Goal: Transaction & Acquisition: Purchase product/service

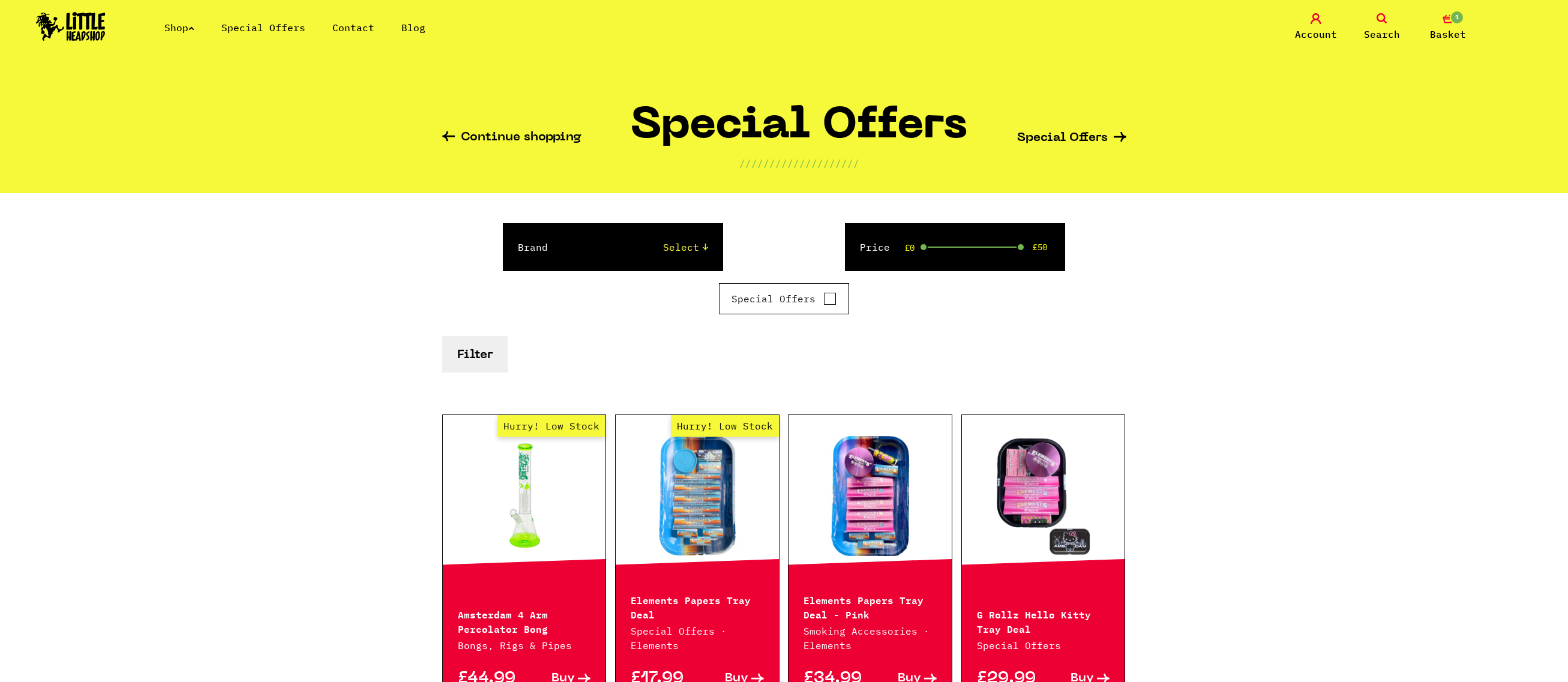
click at [1437, 33] on span "Basket" at bounding box center [1448, 34] width 36 height 15
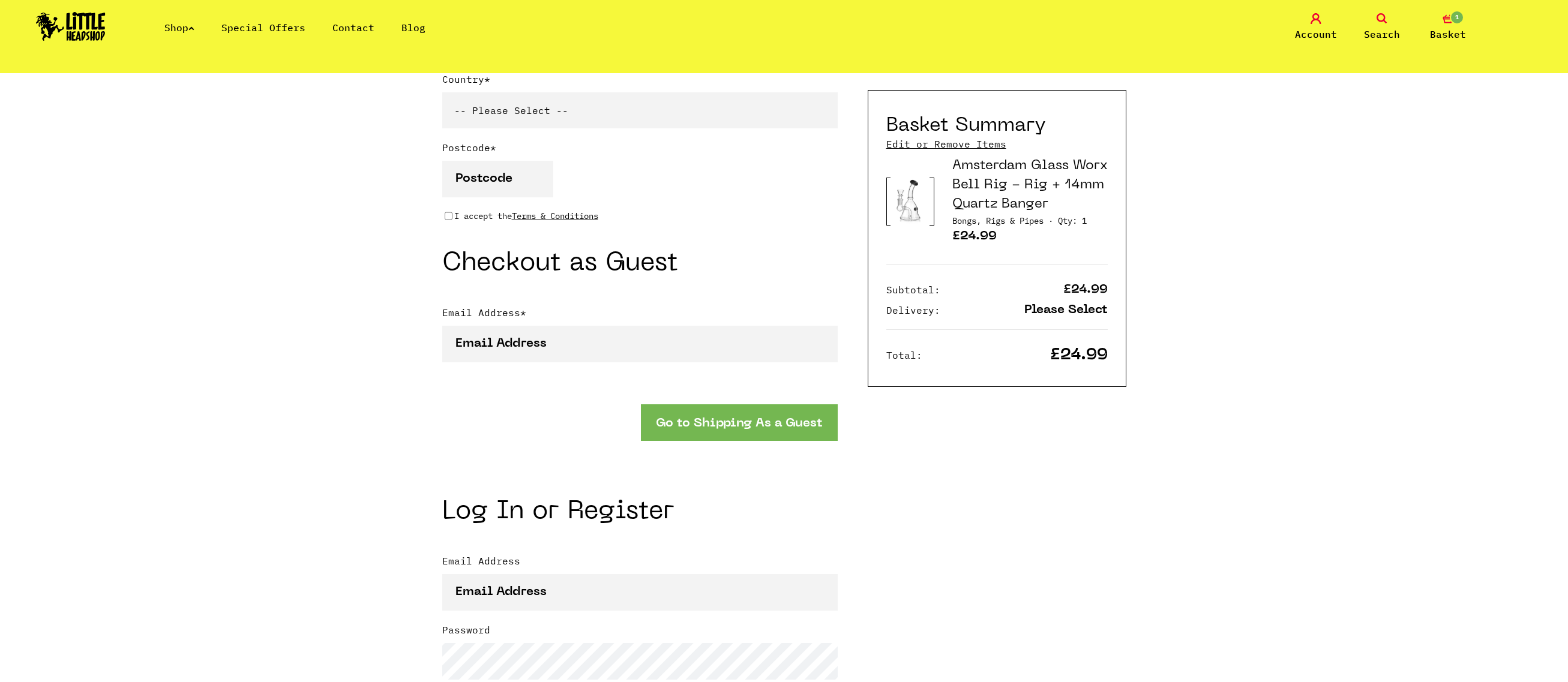
scroll to position [1279, 0]
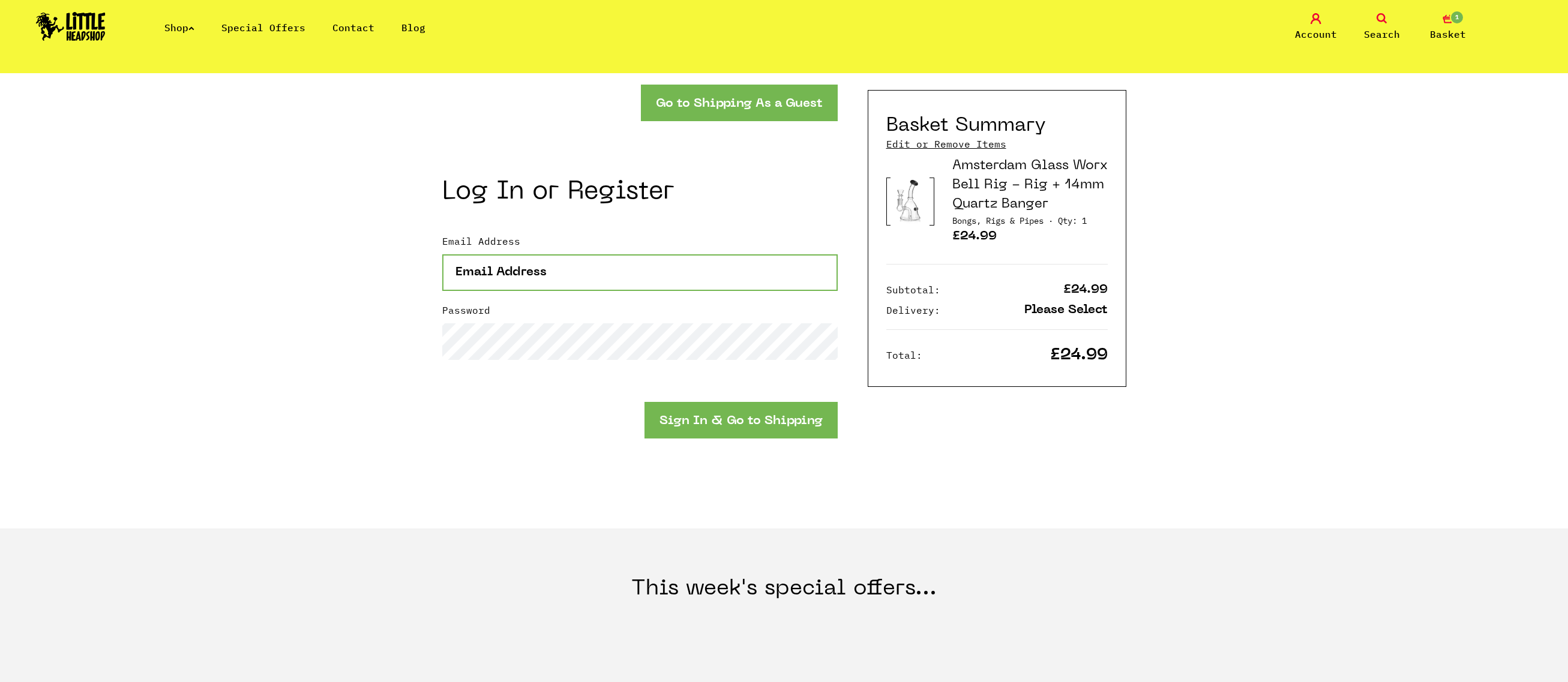
click at [639, 264] on input "Email Address" at bounding box center [640, 272] width 395 height 37
type input "[EMAIL_ADDRESS][DOMAIN_NAME]"
type input "[PERSON_NAME]"
type input "em"
type input "07884122693"
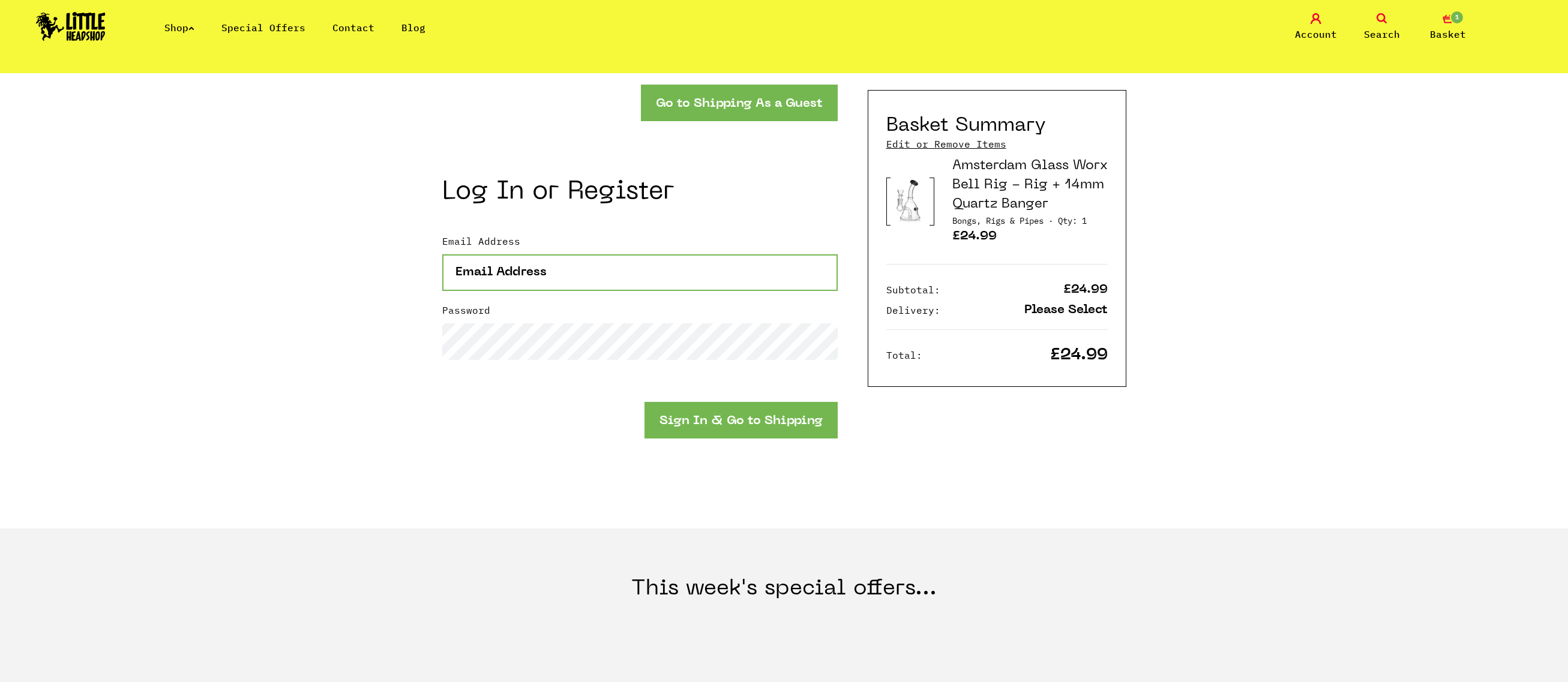
type input "106"
type input "[GEOGRAPHIC_DATA]"
select select "826"
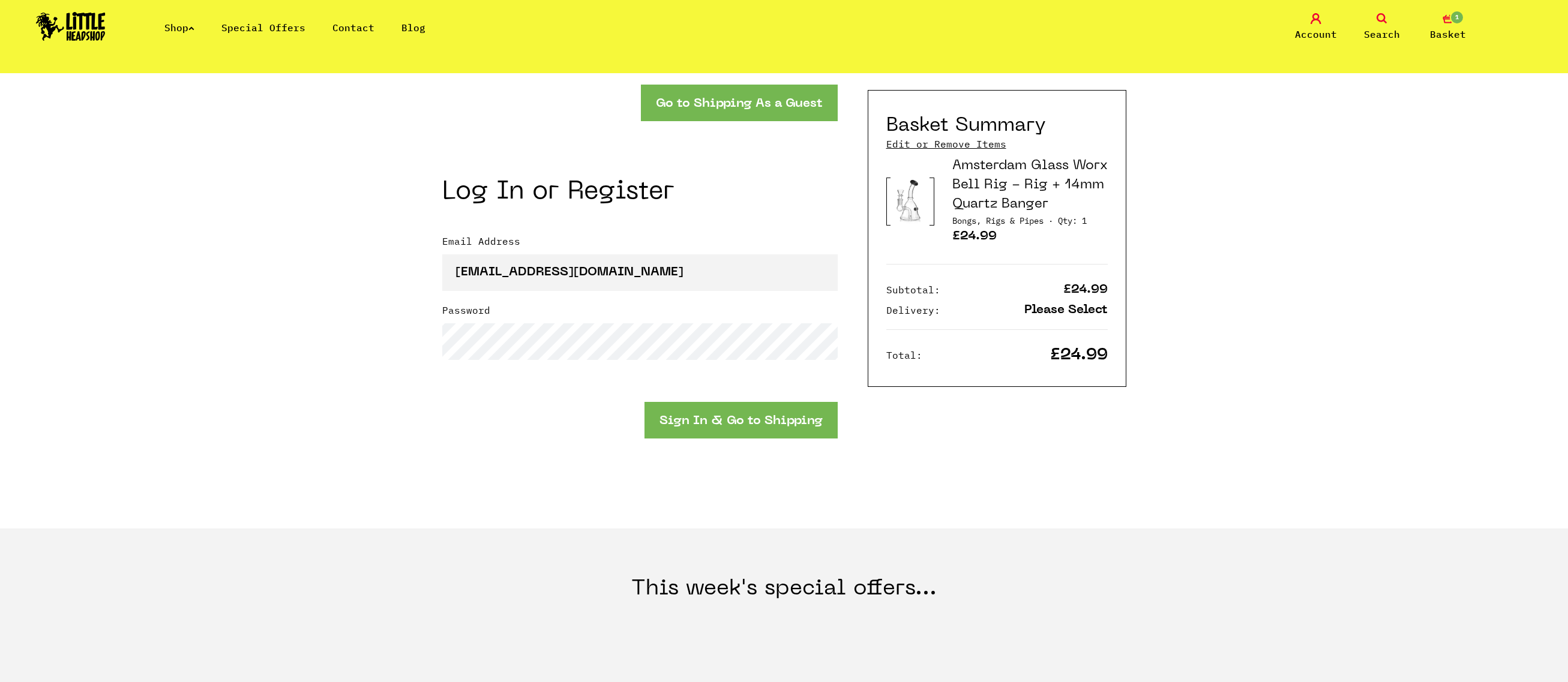
type input "WA15 9AB"
type input "[EMAIL_ADDRESS][DOMAIN_NAME]"
click at [550, 322] on label "Password" at bounding box center [640, 313] width 395 height 21
click at [744, 412] on button "Sign In & Go to Shipping" at bounding box center [741, 420] width 193 height 37
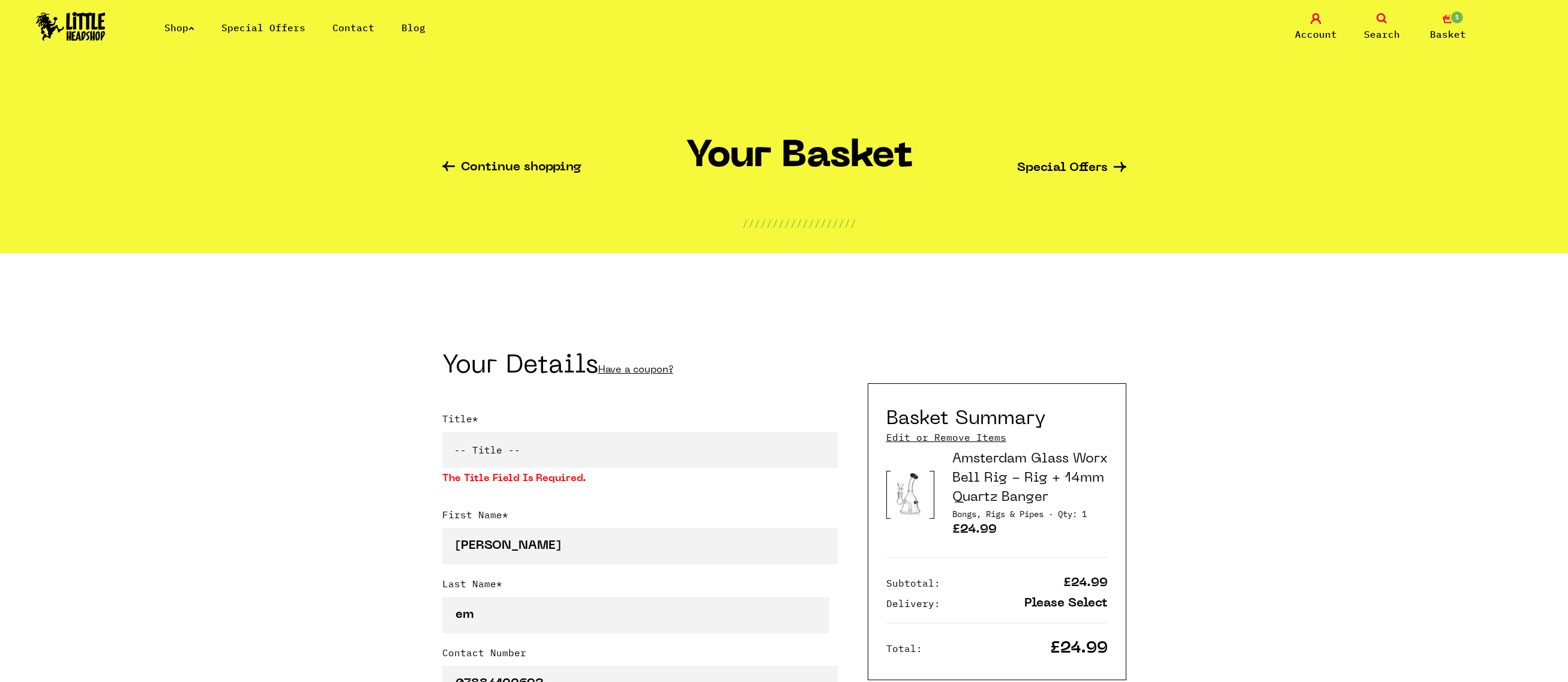
click at [701, 435] on select "-- Title -- Mr Mrs Ms Miss Dr Prof" at bounding box center [640, 449] width 395 height 36
select select "mr"
click at [443, 435] on select "-- Title -- Mr Mrs Ms Miss Dr Prof" at bounding box center [640, 449] width 395 height 36
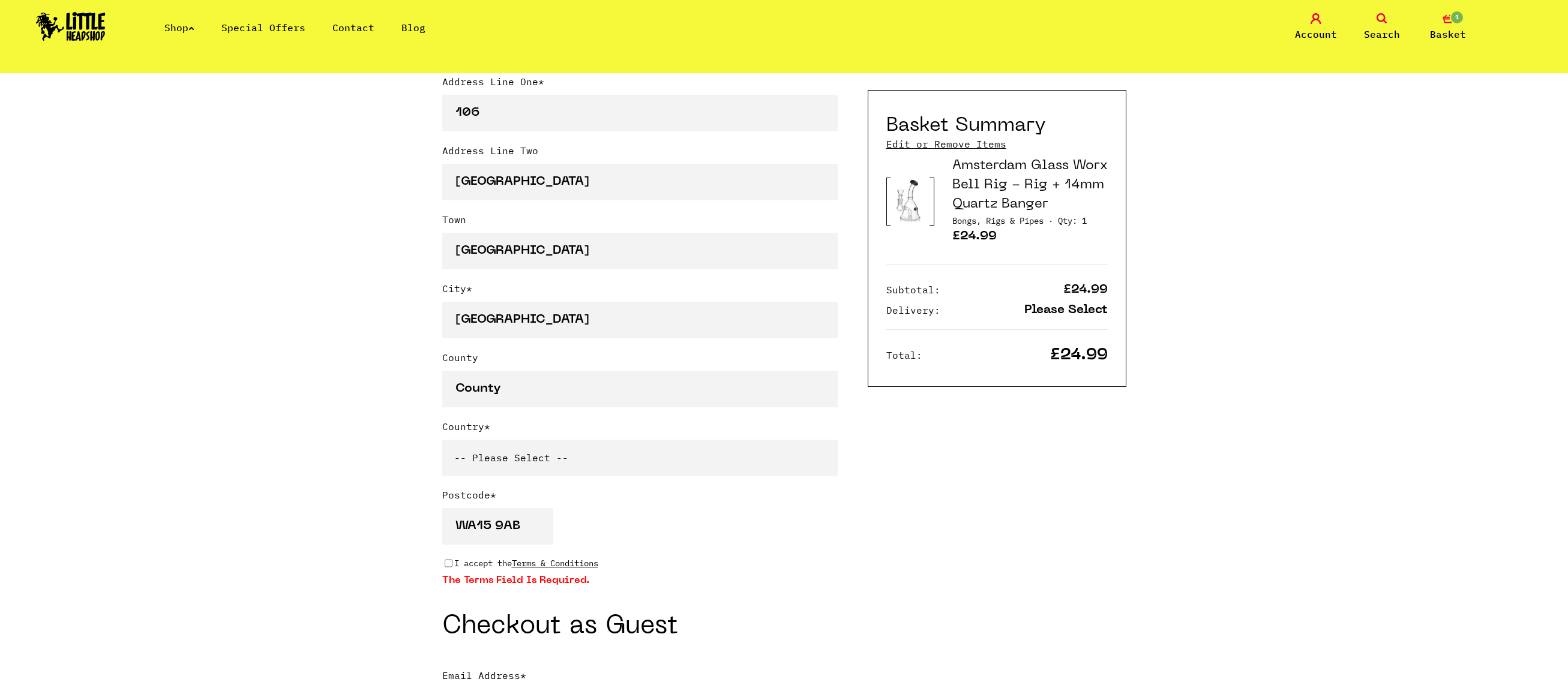
scroll to position [959, 0]
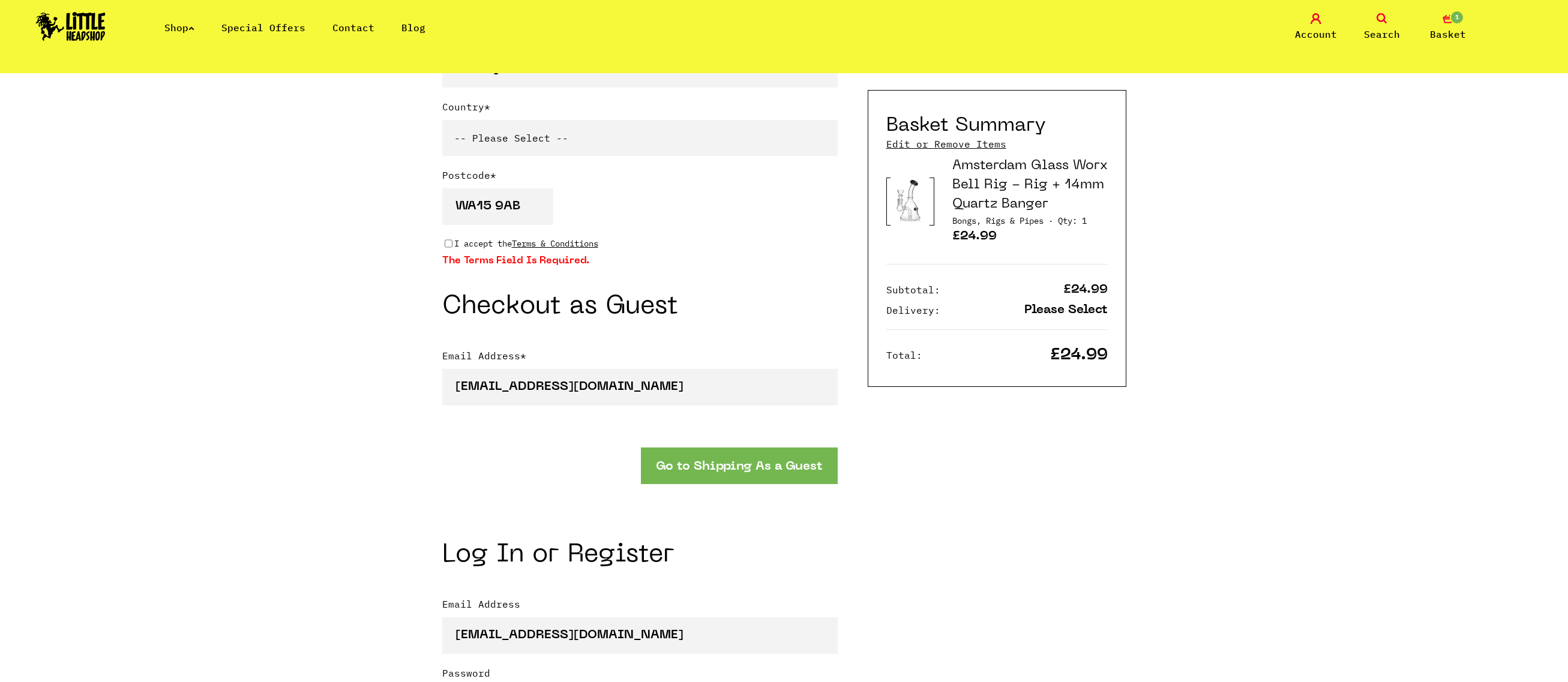
click at [480, 245] on p "I accept the Terms & Conditions" at bounding box center [526, 243] width 144 height 13
click at [453, 245] on input "I accept the Terms & Conditions" at bounding box center [449, 244] width 8 height 10
checkbox input "true"
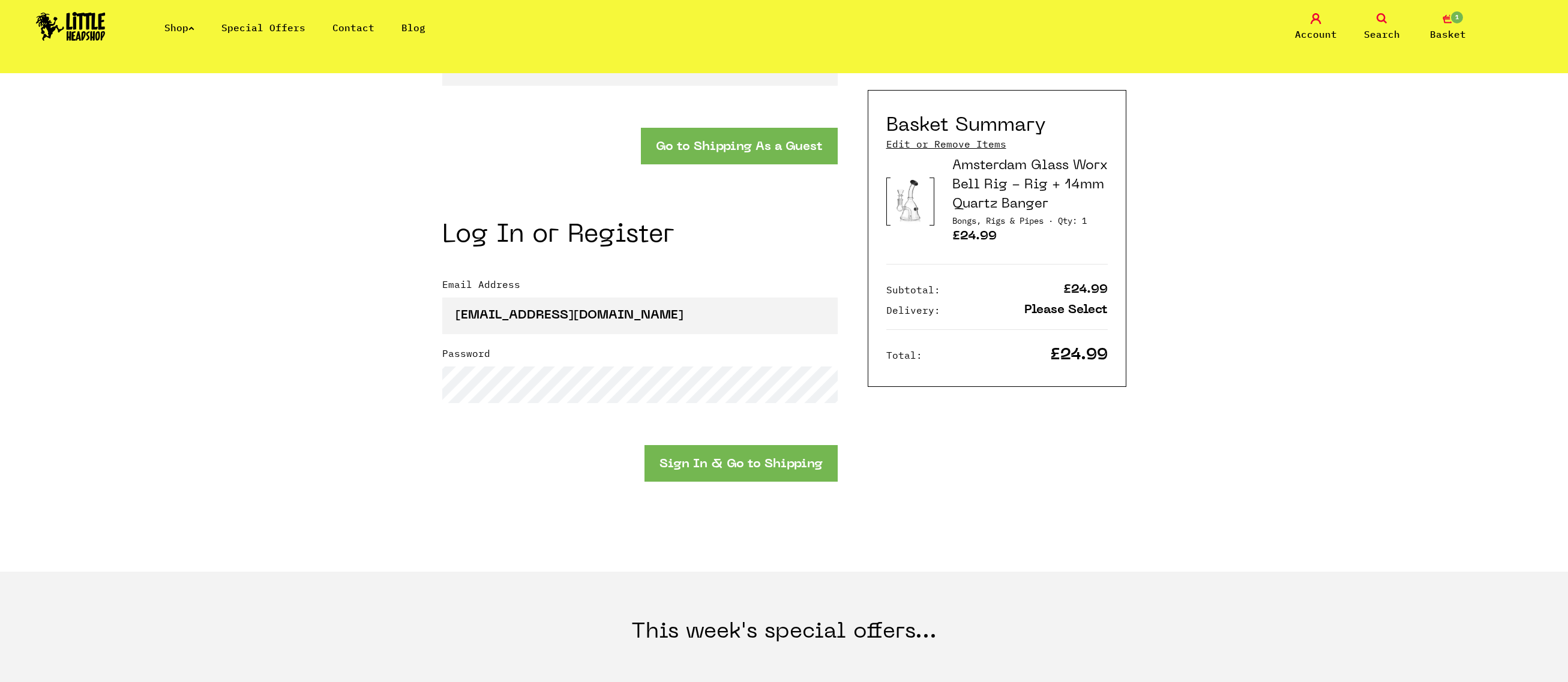
click at [702, 458] on button "Sign In & Go to Shipping" at bounding box center [741, 463] width 193 height 37
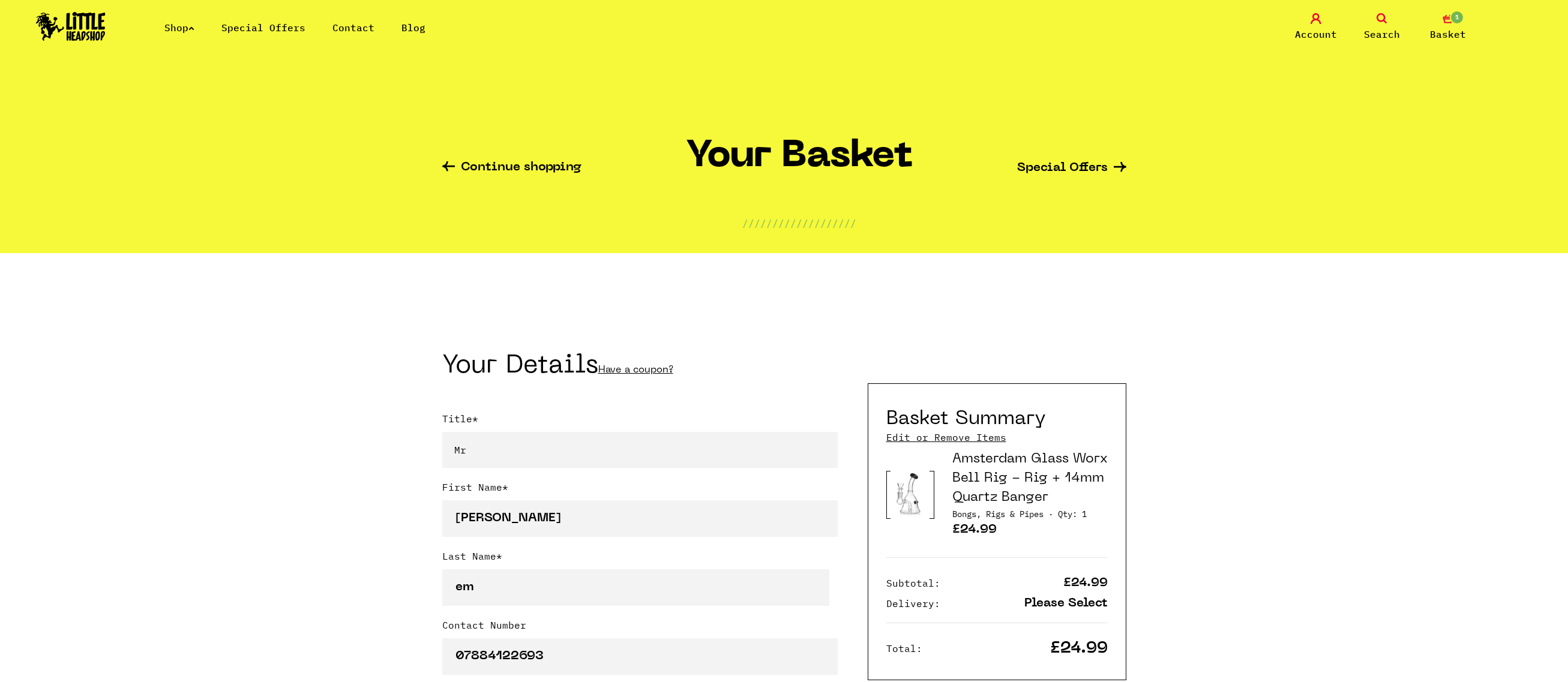
select select "mr"
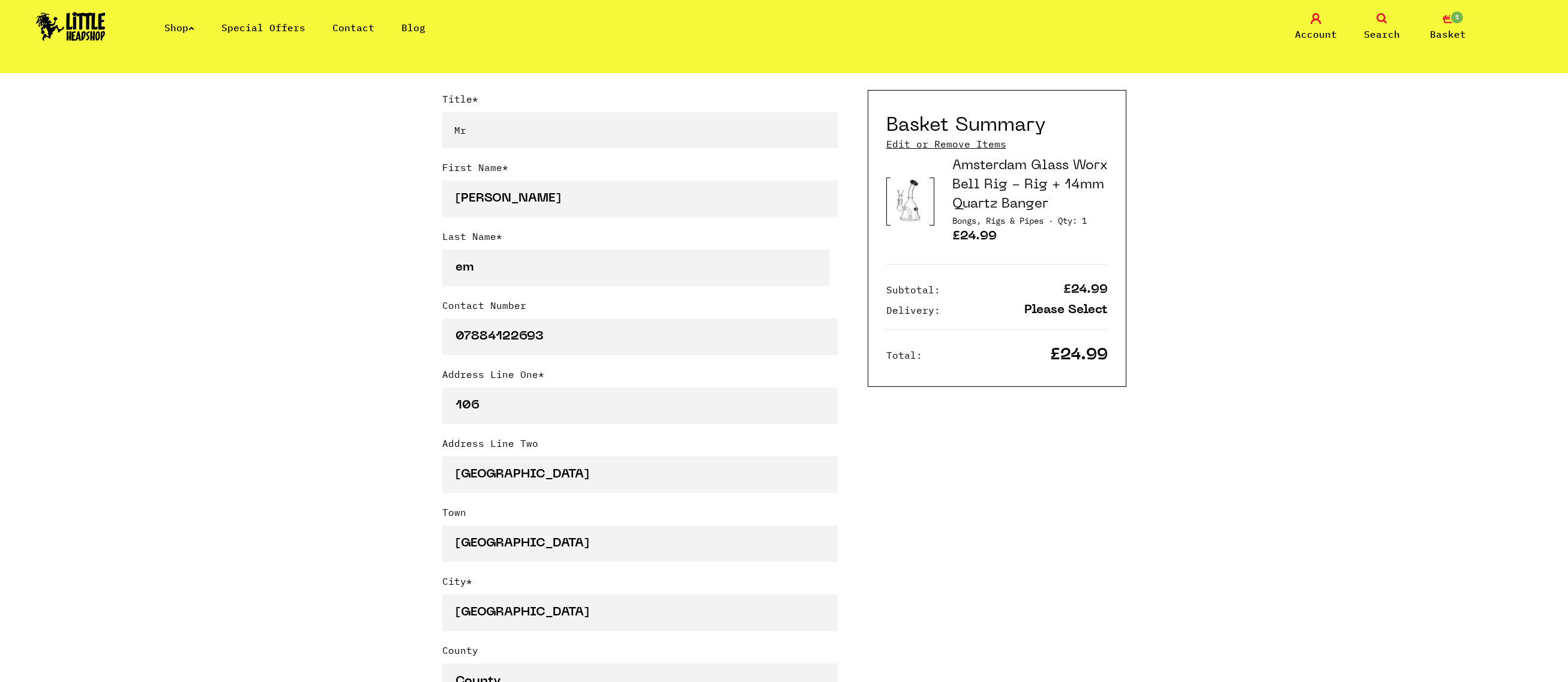
scroll to position [959, 0]
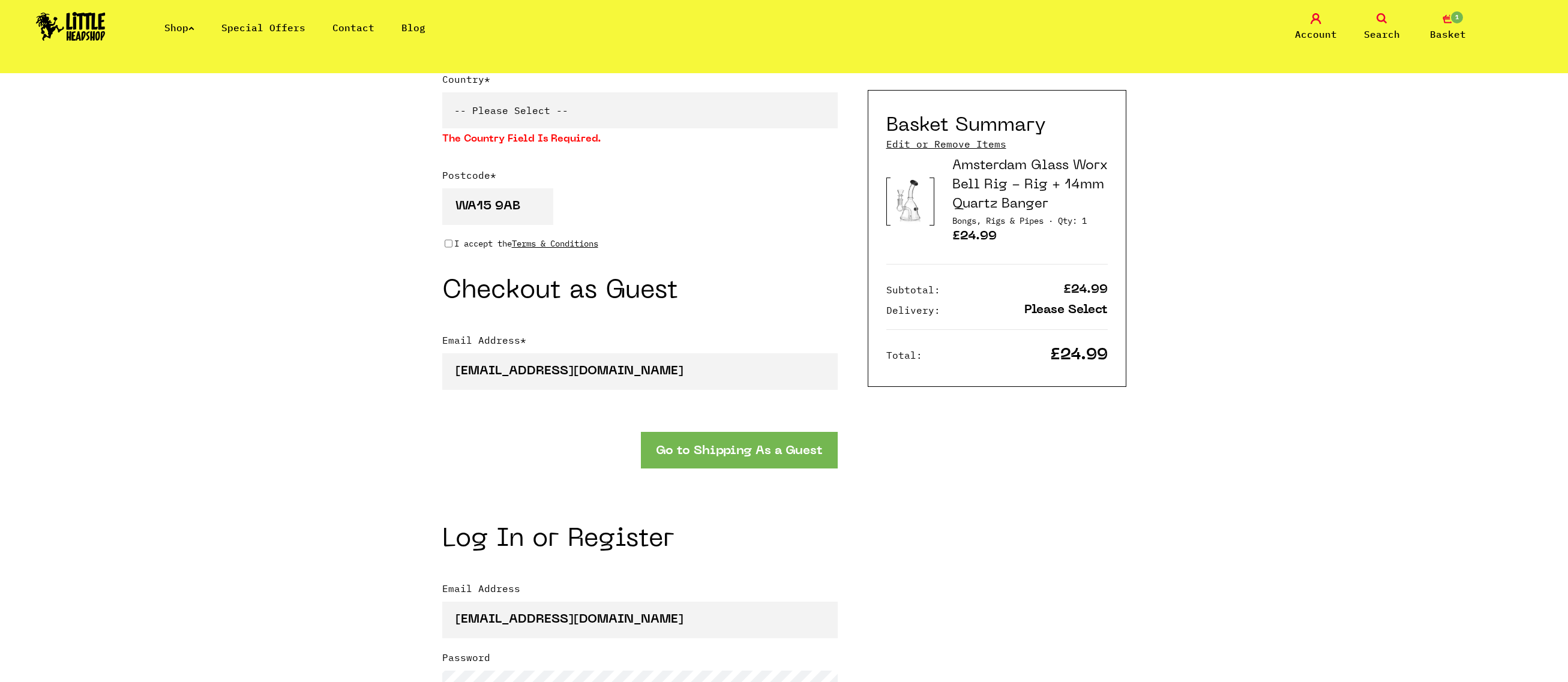
click at [608, 121] on select "-- Please Select -- [GEOGRAPHIC_DATA] [GEOGRAPHIC_DATA] [GEOGRAPHIC_DATA] [GEOG…" at bounding box center [640, 110] width 395 height 36
select select "826"
click at [443, 95] on select "-- Please Select -- [GEOGRAPHIC_DATA] [GEOGRAPHIC_DATA] [GEOGRAPHIC_DATA] [GEOG…" at bounding box center [640, 110] width 395 height 36
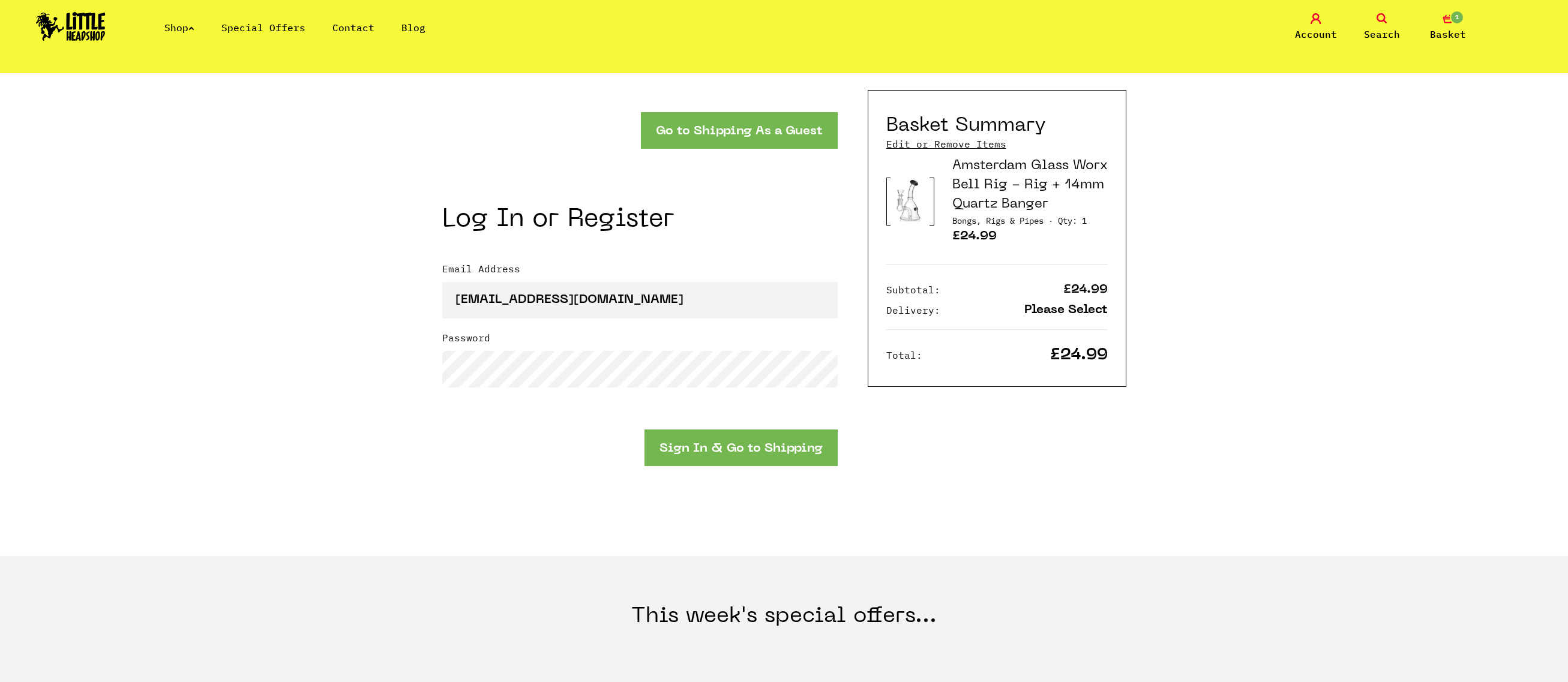
click at [687, 446] on button "Sign In & Go to Shipping" at bounding box center [741, 447] width 193 height 37
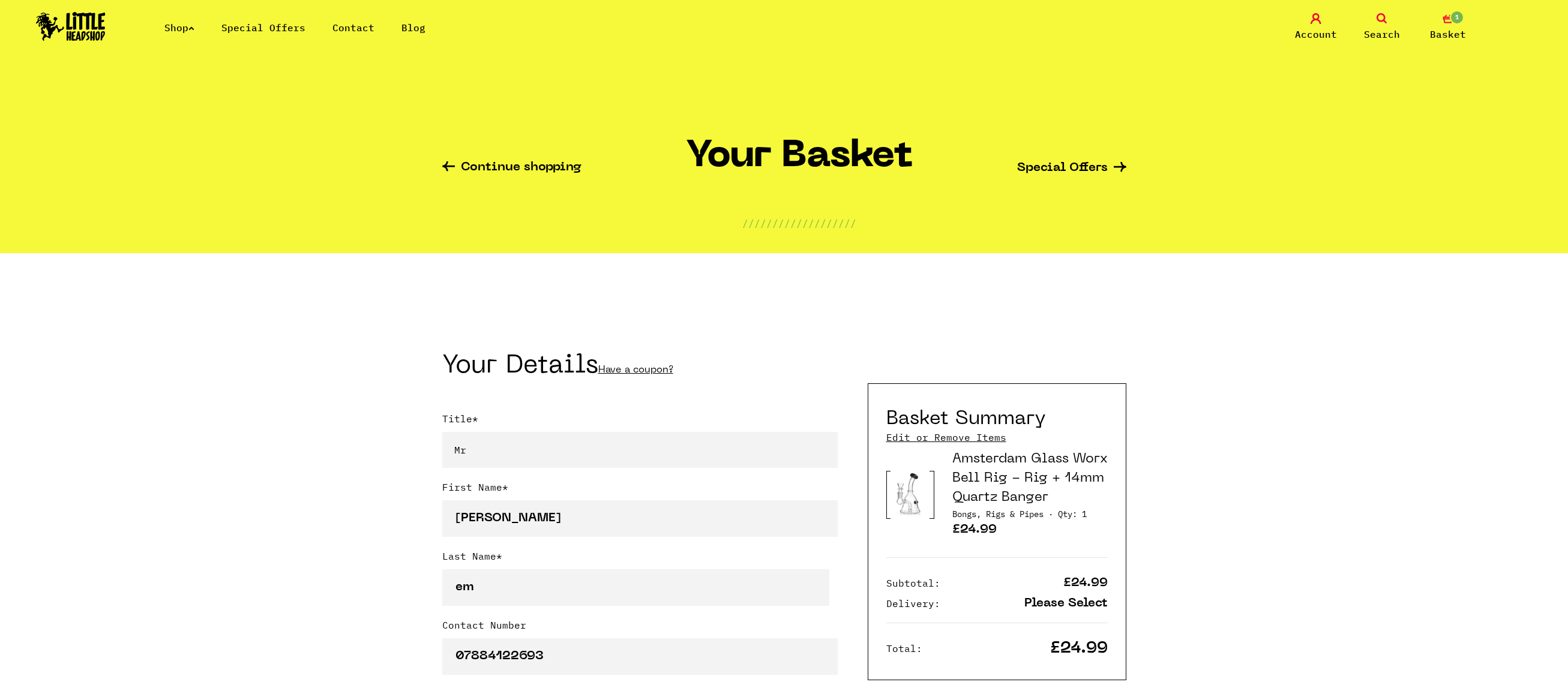
select select "mr"
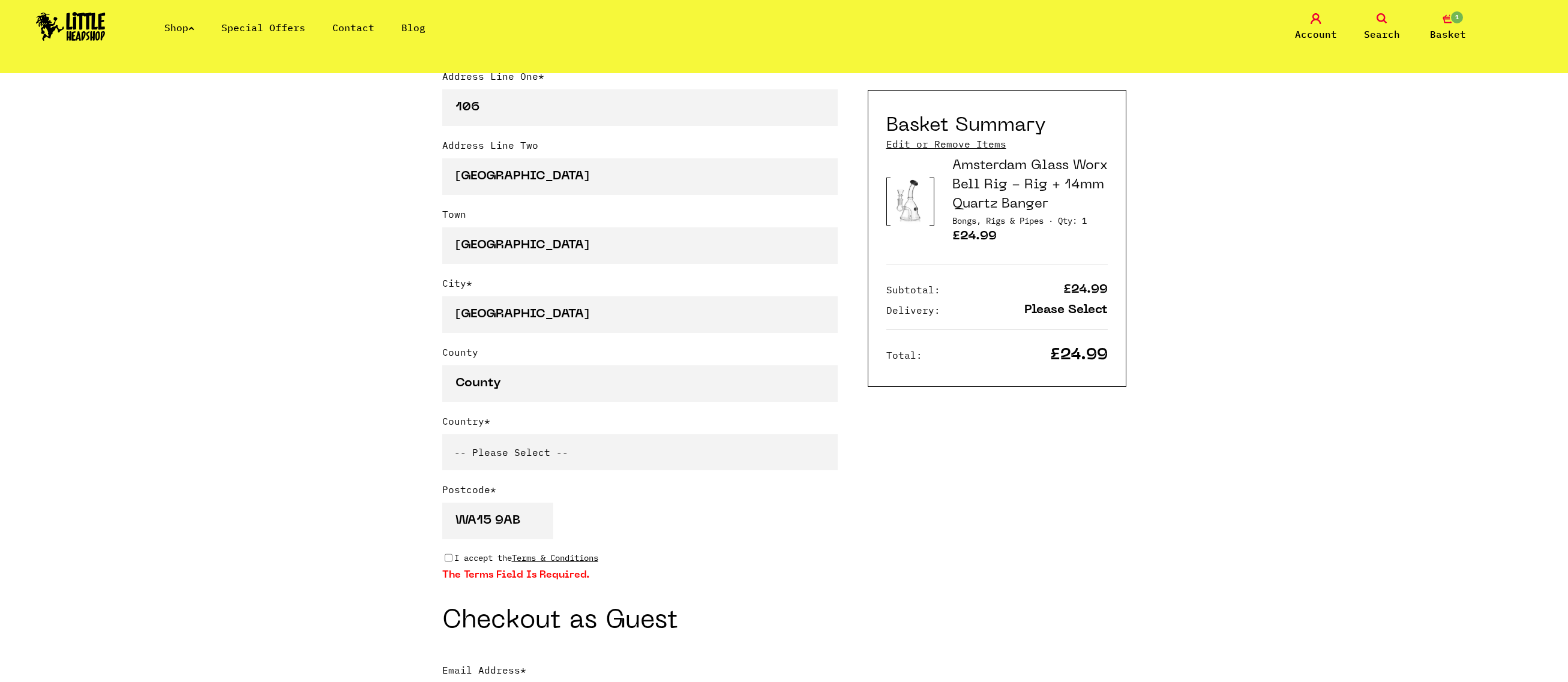
scroll to position [937, 0]
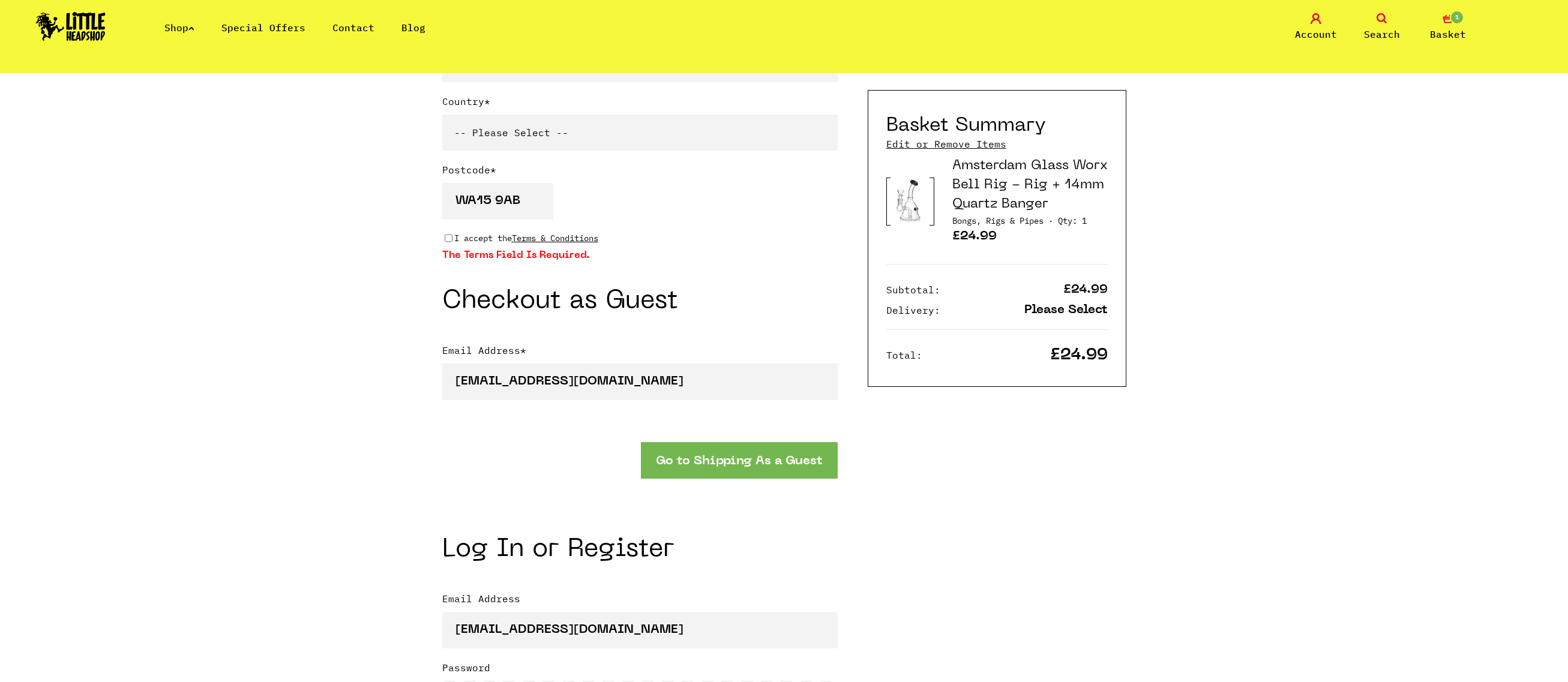
click at [459, 239] on p "I accept the Terms & Conditions" at bounding box center [526, 238] width 144 height 13
click at [453, 239] on input "I accept the Terms & Conditions" at bounding box center [449, 239] width 8 height 10
checkbox input "true"
click at [508, 145] on select "-- Please Select -- United Kingdom Sweden Spain Slovenia Romania Portugal Polan…" at bounding box center [640, 133] width 395 height 36
select select "826"
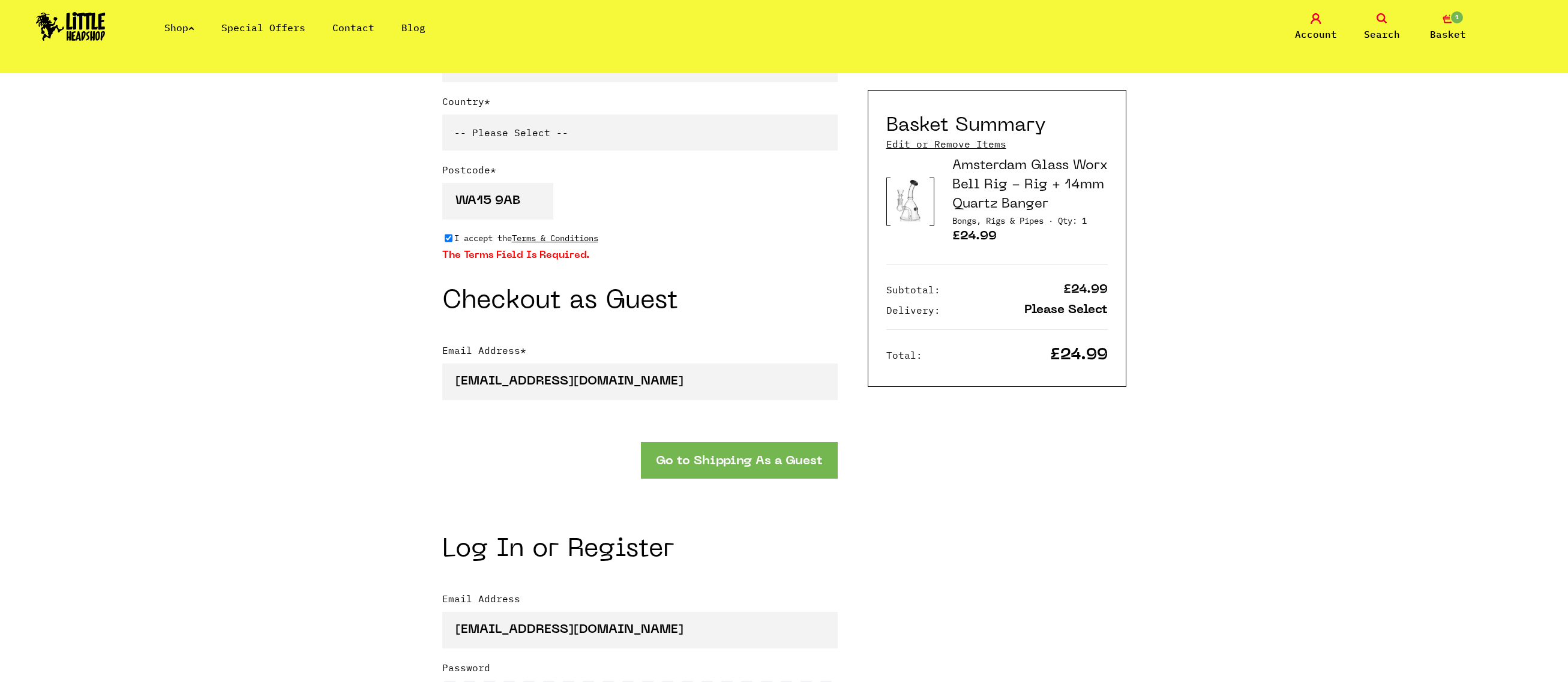
click at [443, 117] on select "-- Please Select -- United Kingdom Sweden Spain Slovenia Romania Portugal Polan…" at bounding box center [640, 133] width 395 height 36
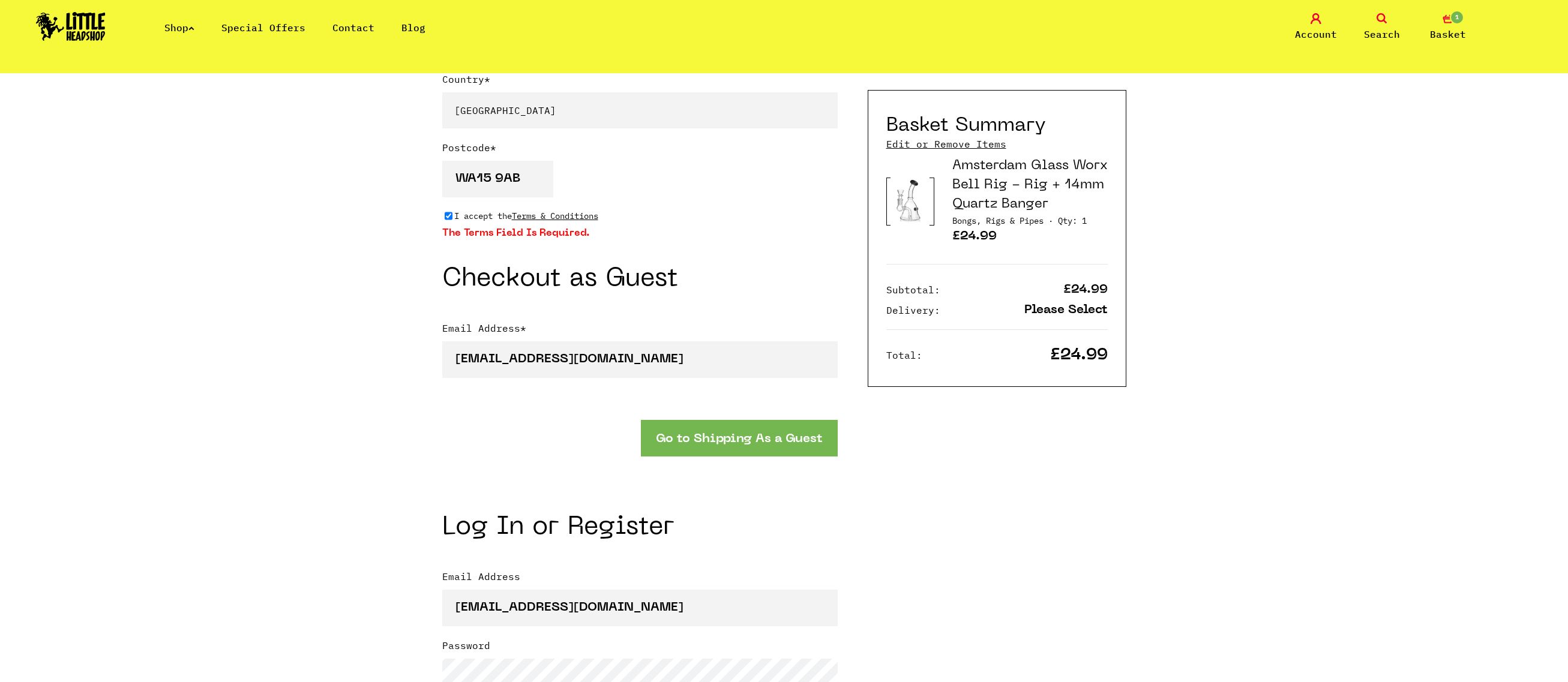
scroll to position [1279, 0]
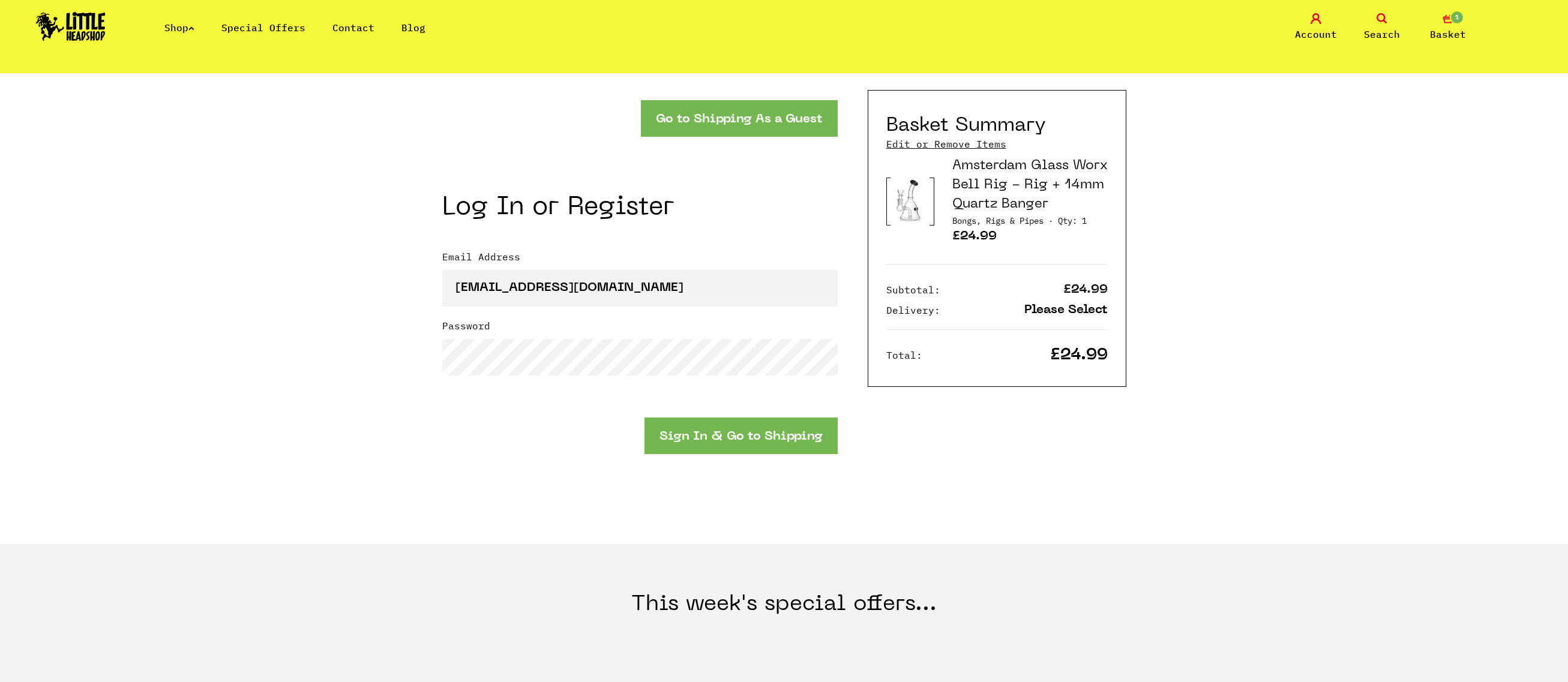
click at [714, 428] on button "Sign In & Go to Shipping" at bounding box center [741, 436] width 193 height 37
